Goal: Navigation & Orientation: Find specific page/section

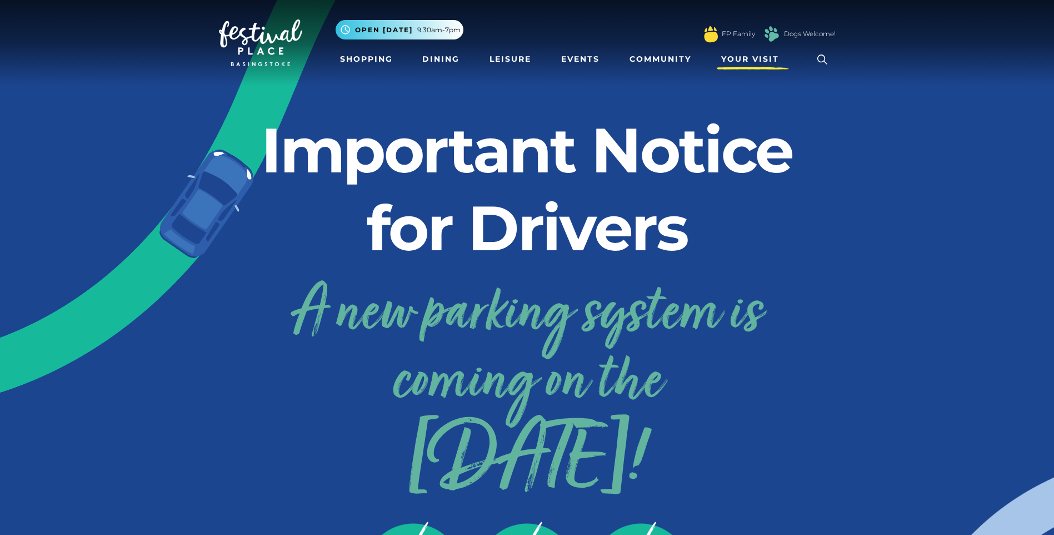
click at [749, 62] on span "Your Visit" at bounding box center [750, 59] width 58 height 12
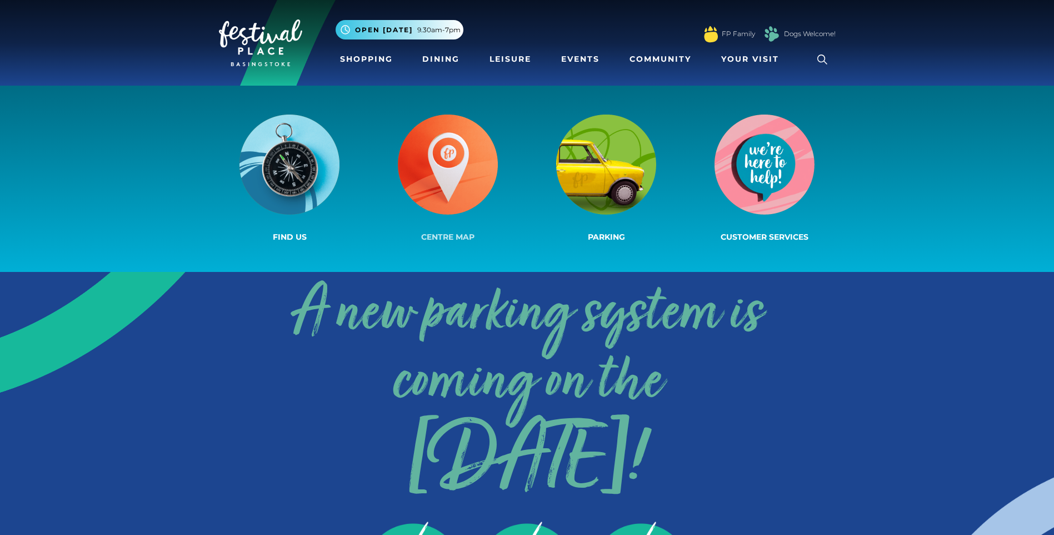
click at [454, 237] on span "Centre Map" at bounding box center [447, 237] width 53 height 10
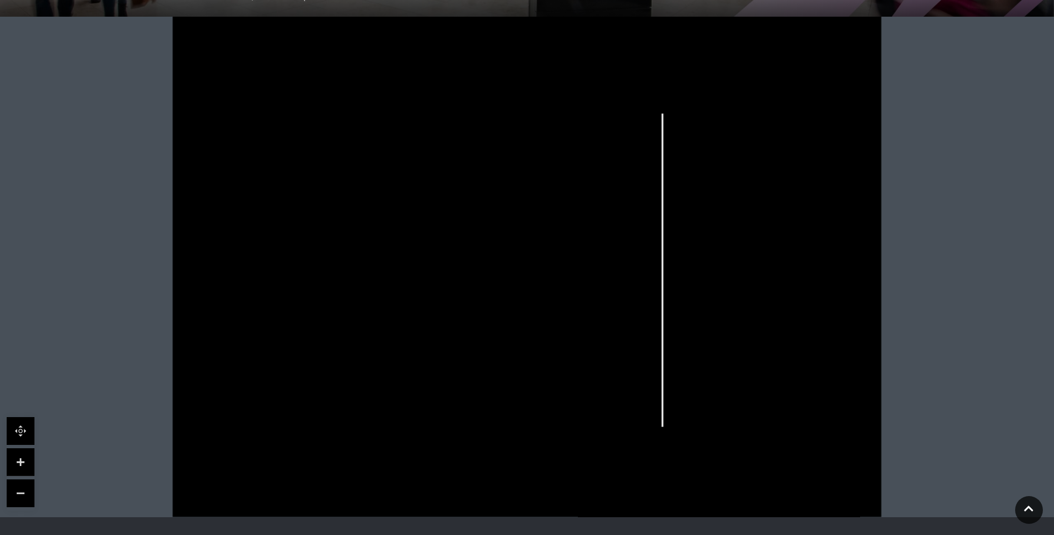
scroll to position [278, 0]
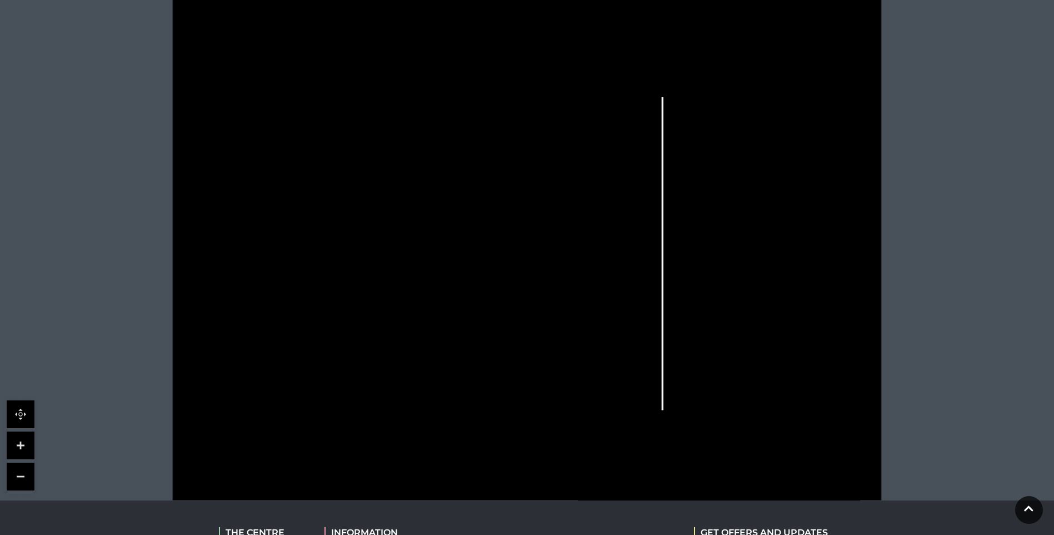
click at [21, 447] on link at bounding box center [21, 445] width 28 height 28
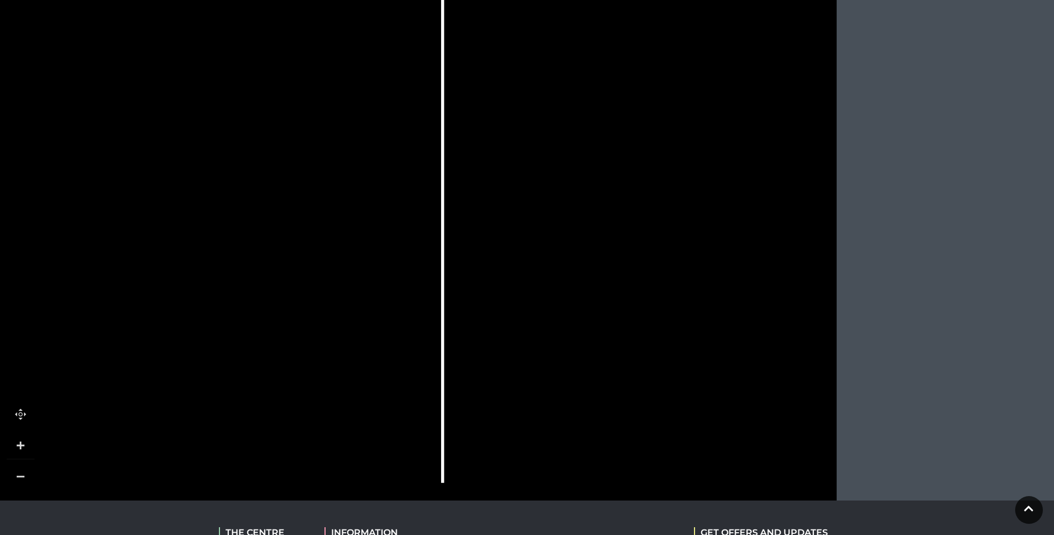
drag, startPoint x: 765, startPoint y: 311, endPoint x: 431, endPoint y: 255, distance: 339.2
click at [431, 255] on icon at bounding box center [198, 194] width 1601 height 900
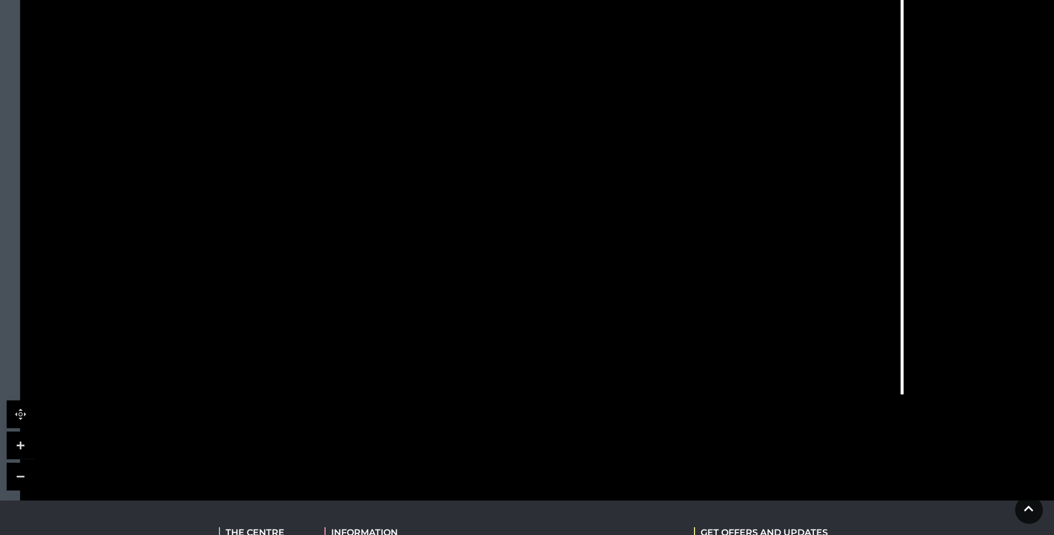
drag, startPoint x: 501, startPoint y: 283, endPoint x: 960, endPoint y: 195, distance: 468.1
click at [960, 195] on icon at bounding box center [658, 106] width 1601 height 900
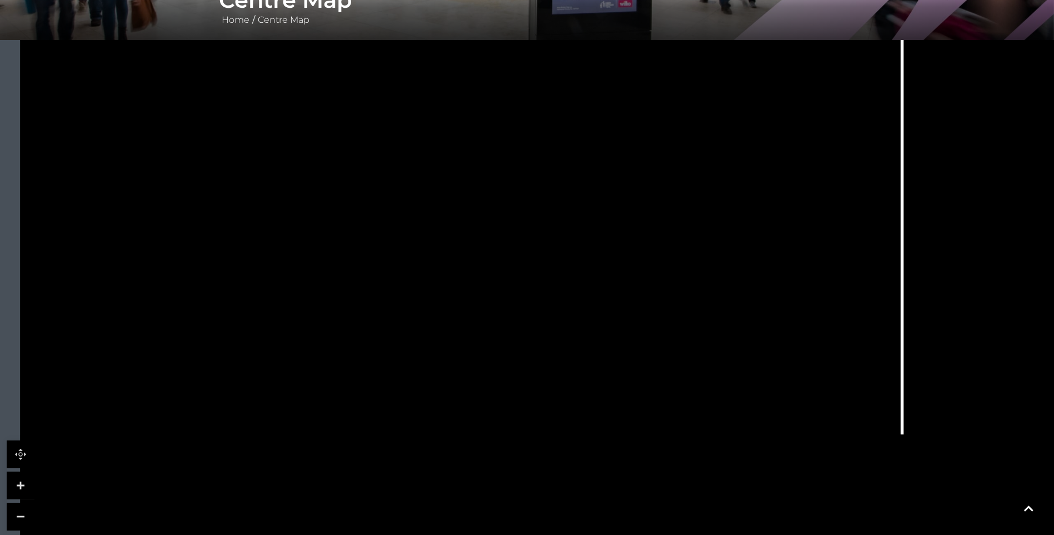
scroll to position [167, 0]
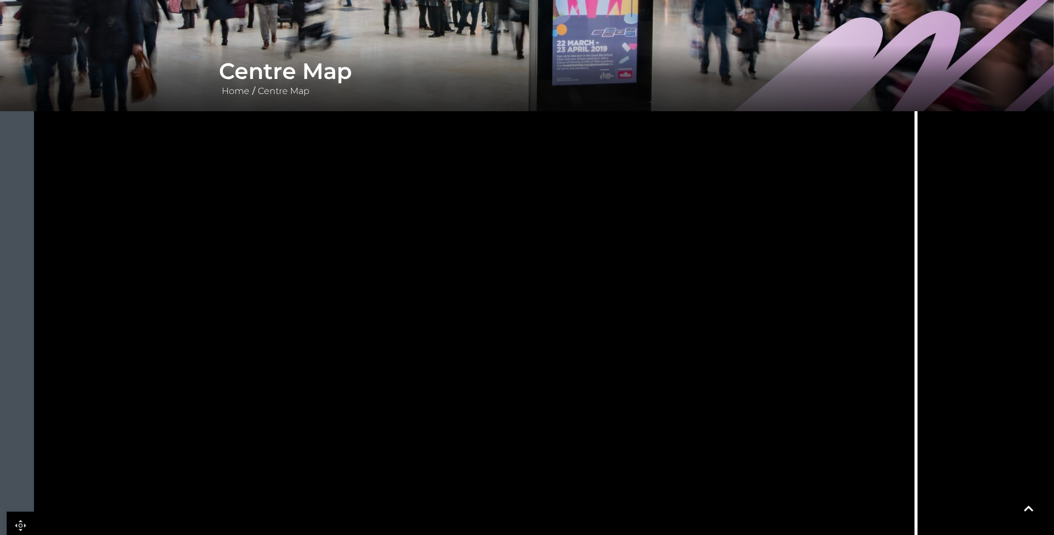
drag, startPoint x: 597, startPoint y: 222, endPoint x: 611, endPoint y: 318, distance: 97.2
click at [611, 318] on polygon at bounding box center [415, 379] width 545 height 631
